Goal: Communication & Community: Answer question/provide support

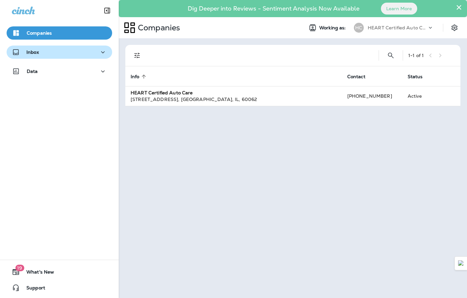
click at [71, 53] on div "Inbox" at bounding box center [59, 52] width 95 height 8
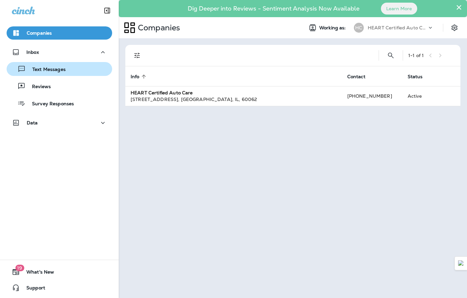
click at [40, 70] on p "Text Messages" at bounding box center [46, 70] width 40 height 6
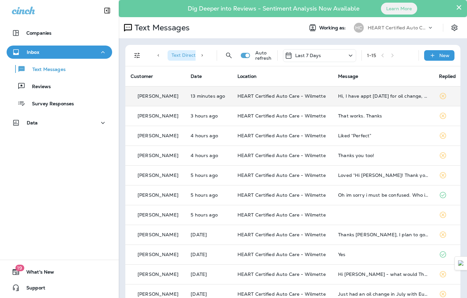
click at [178, 96] on div "[PERSON_NAME]" at bounding box center [155, 96] width 49 height 7
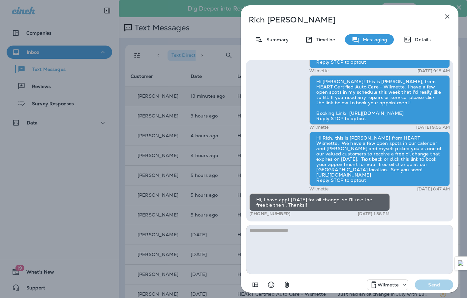
drag, startPoint x: 410, startPoint y: 159, endPoint x: 403, endPoint y: 152, distance: 9.1
click at [403, 152] on div "Hi Rich, this is [PERSON_NAME] from HEART Wilmette. We have a few open spots in…" at bounding box center [379, 159] width 140 height 55
click at [416, 158] on div "Hi Rich, this is [PERSON_NAME] from HEART Wilmette. We have a few open spots in…" at bounding box center [379, 159] width 140 height 55
click at [279, 230] on textarea at bounding box center [349, 248] width 207 height 49
type textarea "*"
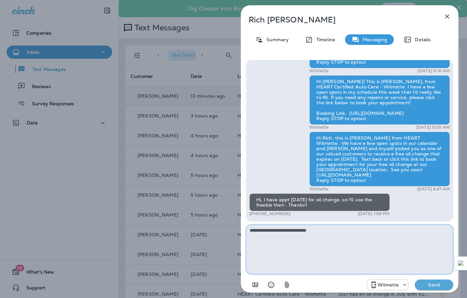
click at [340, 237] on textarea "**********" at bounding box center [349, 248] width 207 height 49
type textarea "**********"
click at [436, 284] on p "Send" at bounding box center [434, 284] width 28 height 6
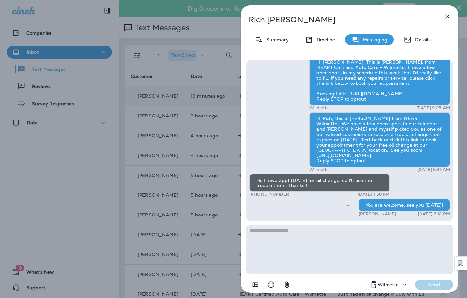
click at [446, 19] on icon "button" at bounding box center [447, 17] width 8 height 8
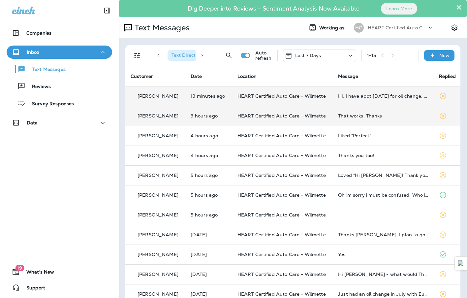
click at [228, 116] on td "3 hours ago" at bounding box center [208, 116] width 46 height 20
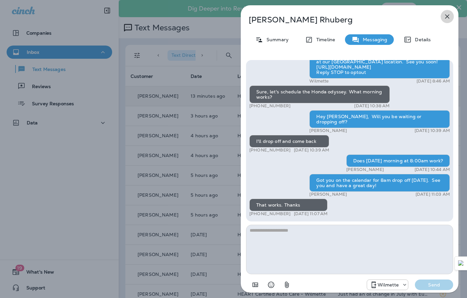
click at [447, 18] on icon "button" at bounding box center [447, 17] width 8 height 8
